Goal: Complete application form: Complete application form

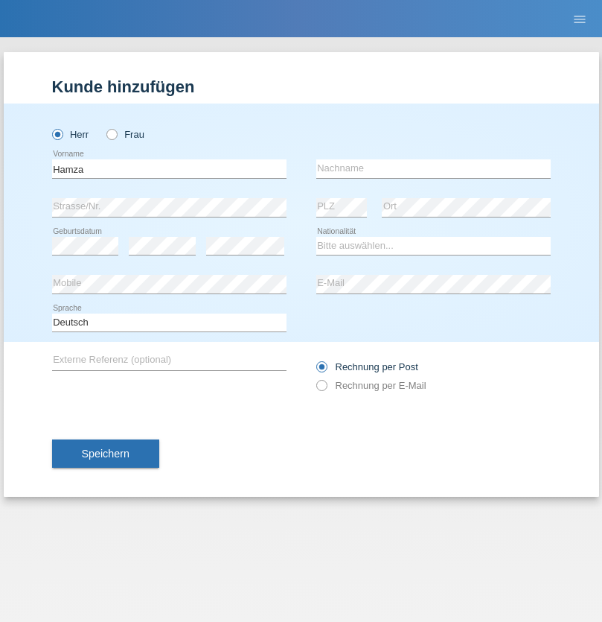
type input "Hamza"
click at [433, 168] on input "text" at bounding box center [433, 168] width 235 height 19
type input "Bejaoui"
select select "CH"
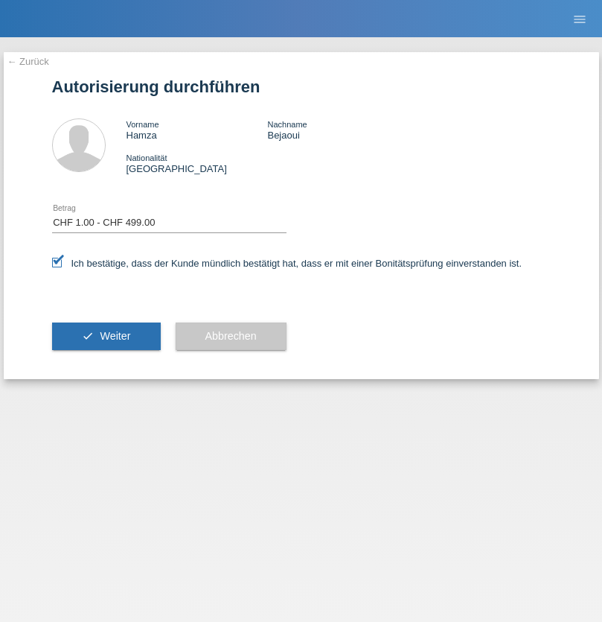
select select "1"
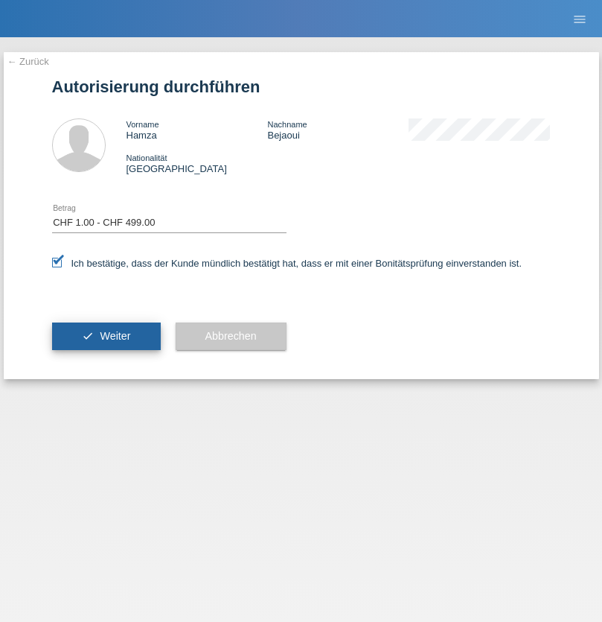
click at [106, 336] on span "Weiter" at bounding box center [115, 336] width 31 height 12
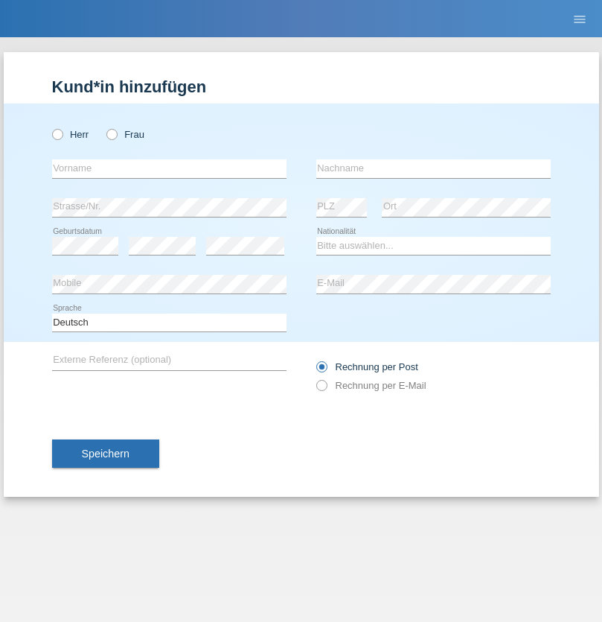
radio input "true"
click at [169, 168] on input "text" at bounding box center [169, 168] width 235 height 19
type input "[PERSON_NAME]"
click at [433, 168] on input "text" at bounding box center [433, 168] width 235 height 19
type input "Thoma"
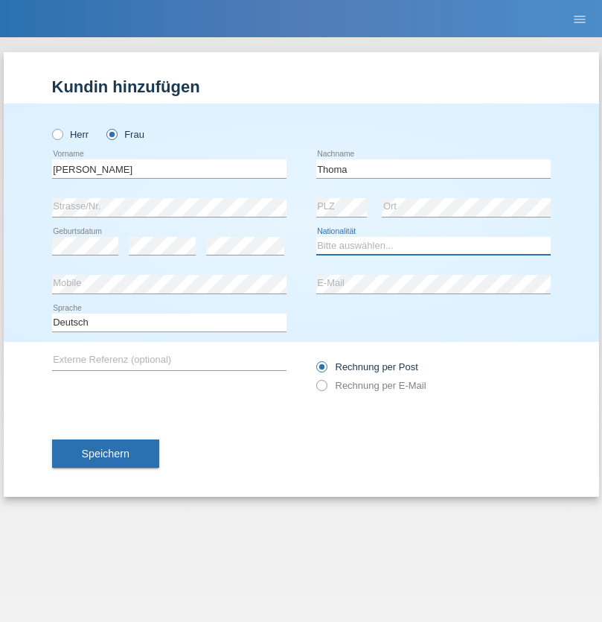
select select "CH"
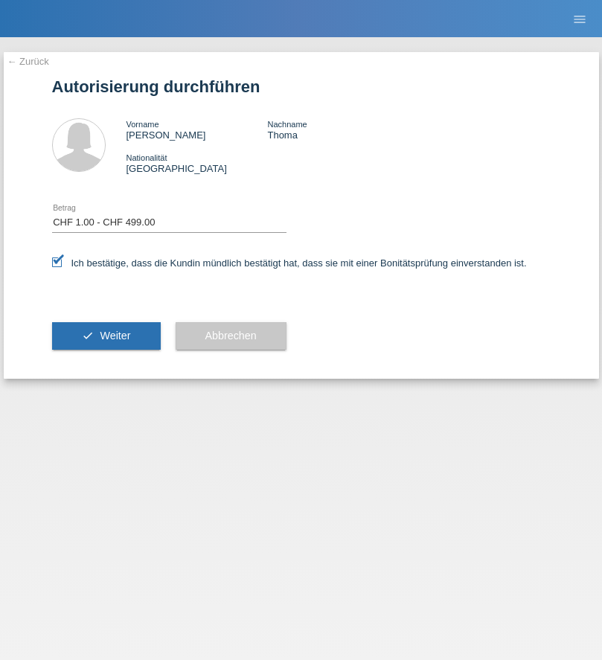
select select "1"
click at [106, 336] on span "Weiter" at bounding box center [115, 336] width 31 height 12
